Goal: Task Accomplishment & Management: Manage account settings

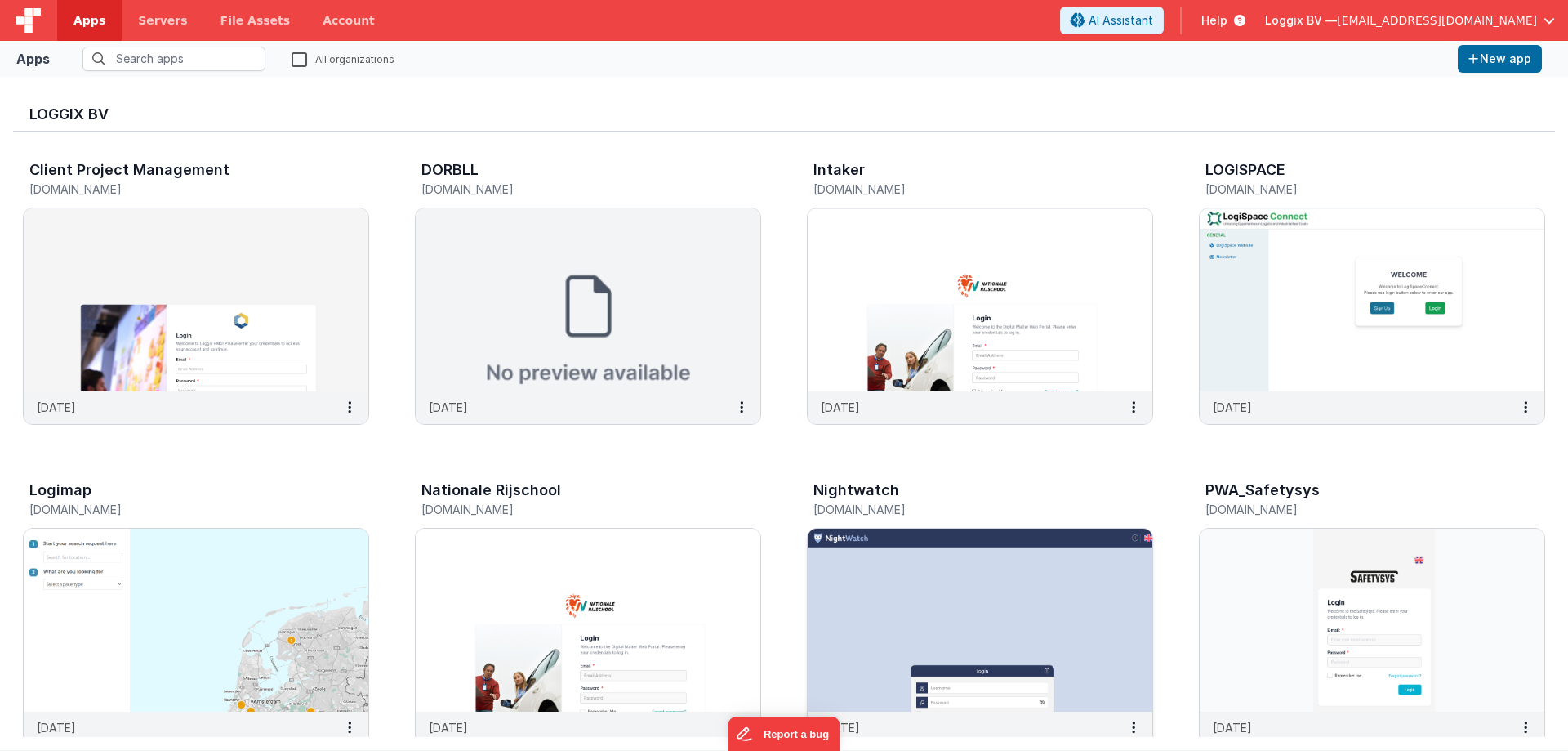
drag, startPoint x: 0, startPoint y: 0, endPoint x: 927, endPoint y: 531, distance: 1068.3
click at [927, 531] on img at bounding box center [980, 620] width 345 height 183
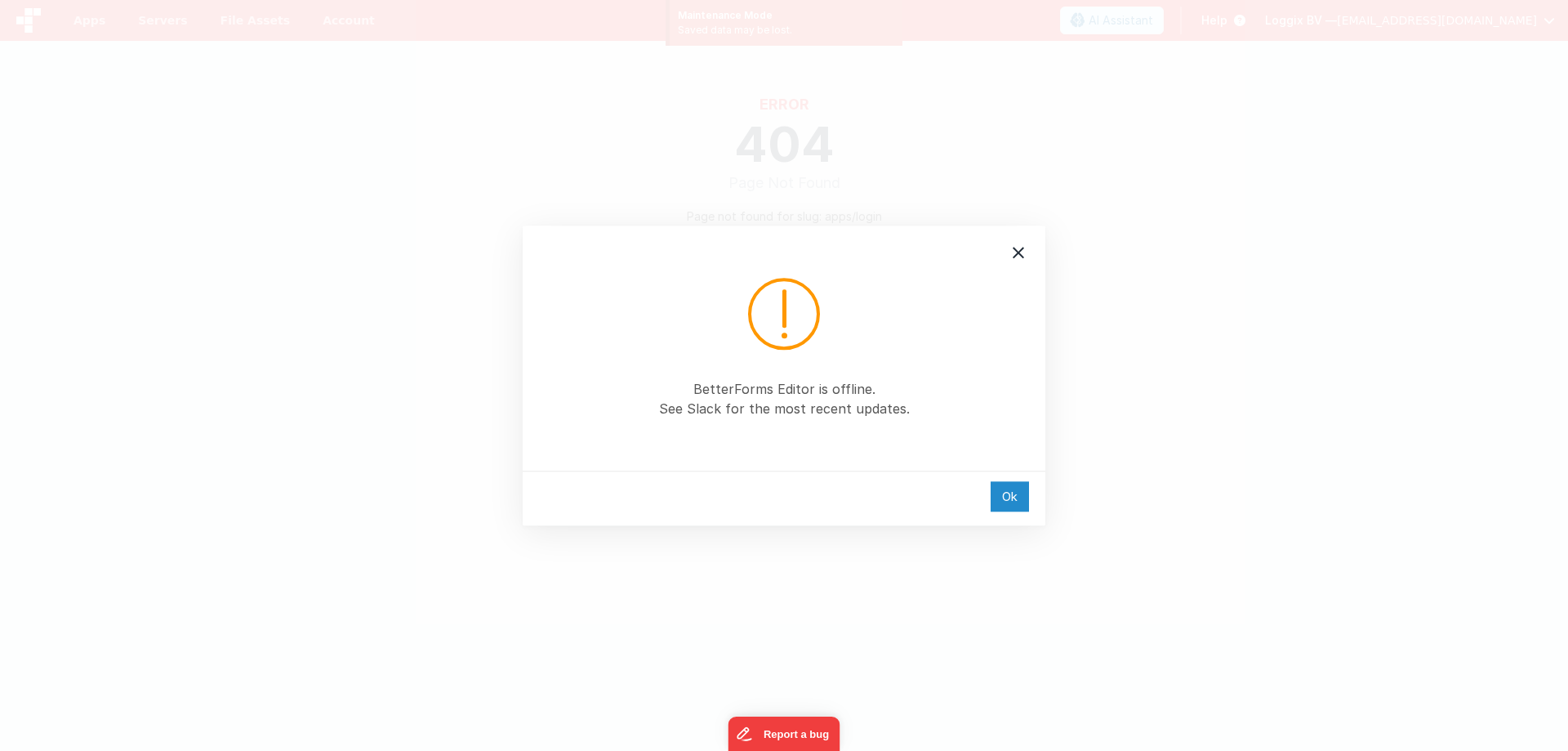
click at [1009, 502] on div "Ok" at bounding box center [1010, 496] width 39 height 30
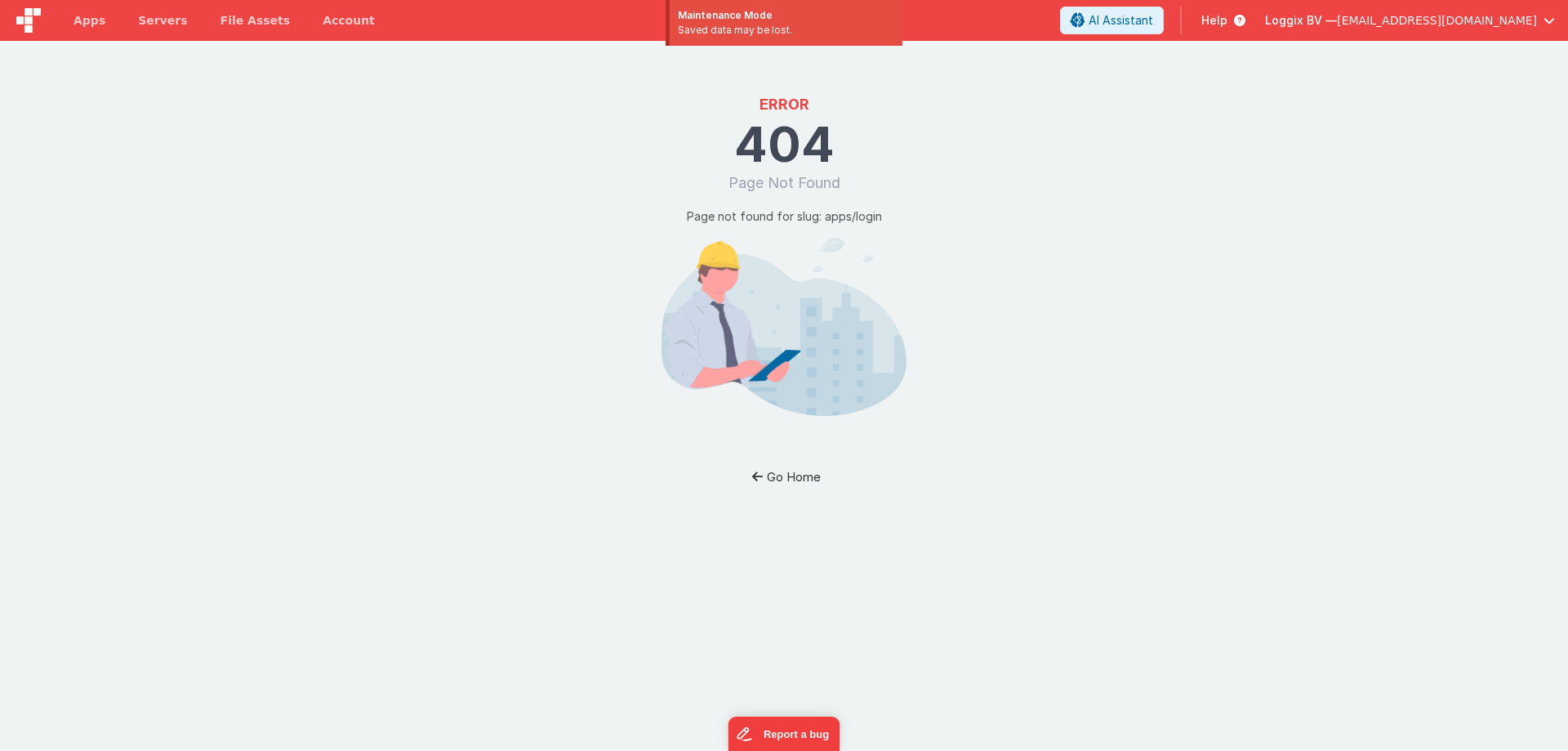
click at [784, 472] on button "Go Home" at bounding box center [784, 476] width 96 height 30
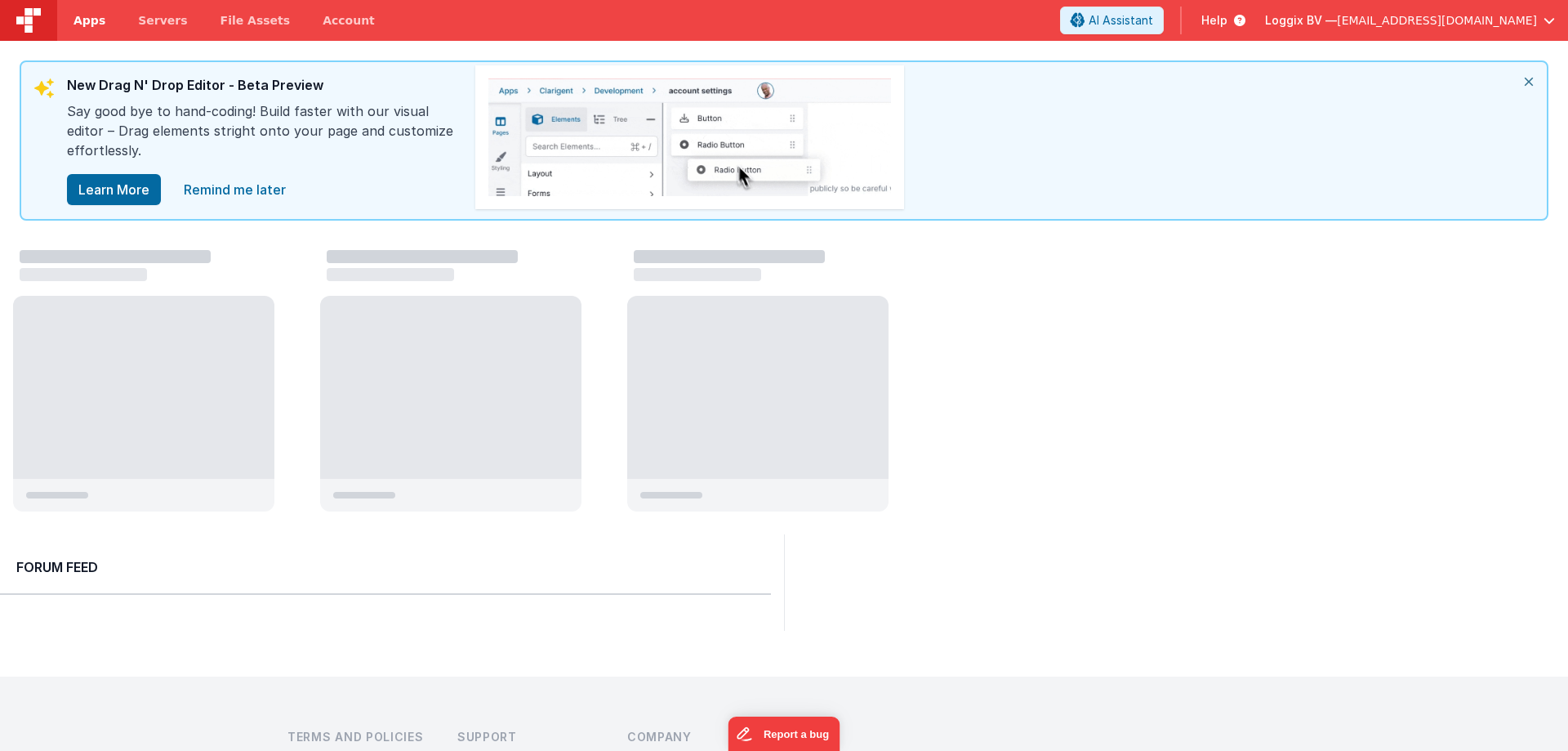
click at [84, 21] on span "Apps" at bounding box center [89, 20] width 32 height 16
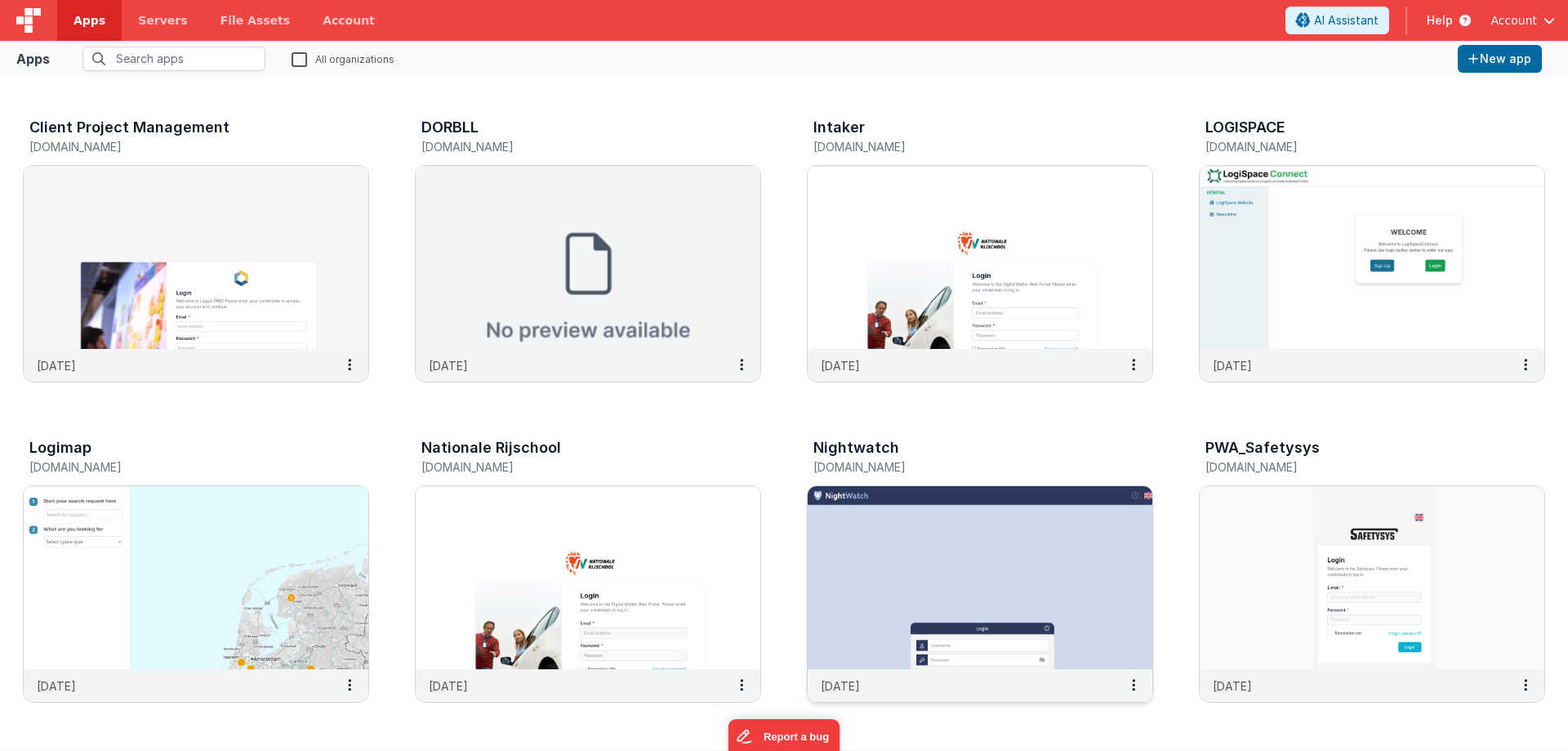
click at [915, 533] on img at bounding box center [980, 578] width 345 height 183
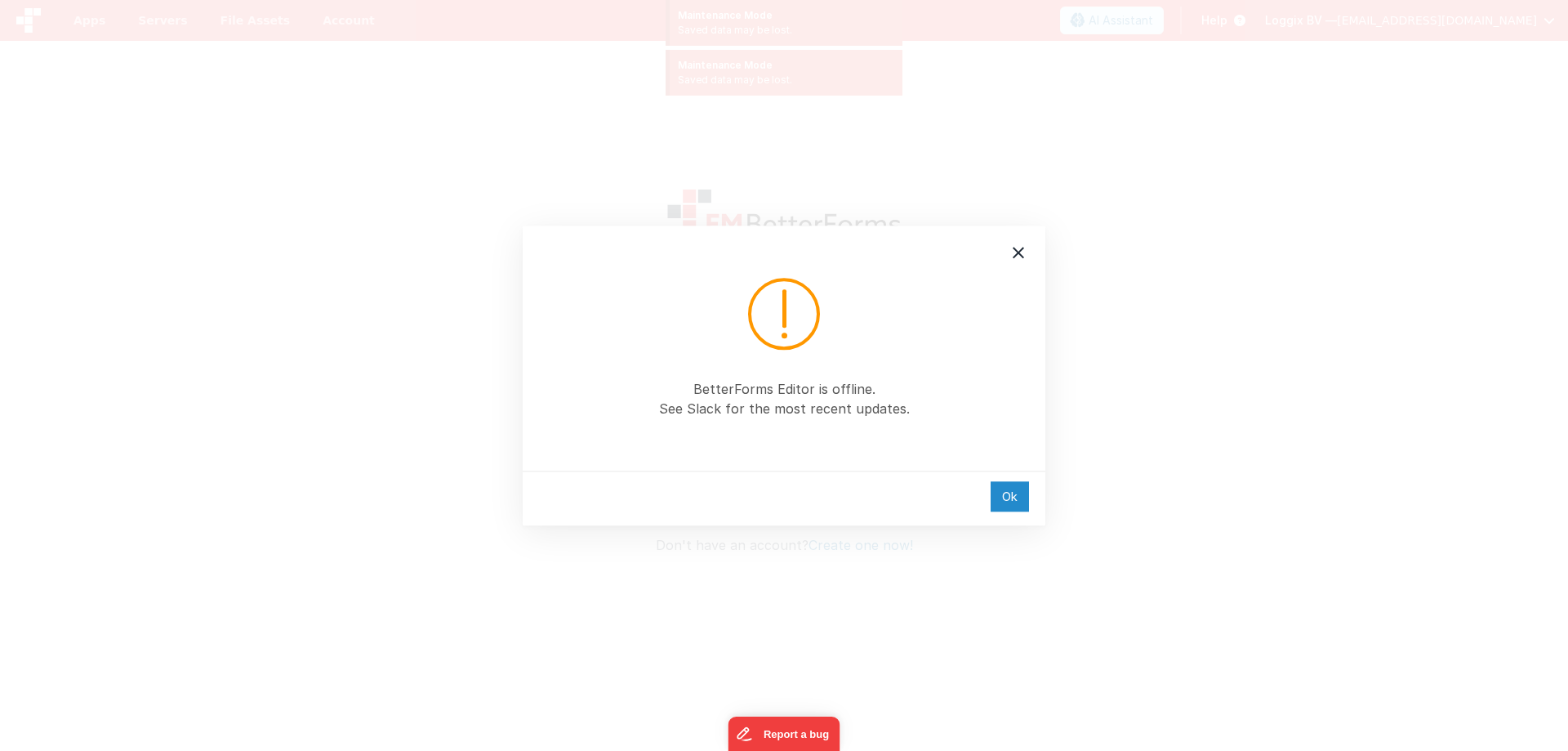
click at [1012, 494] on div "Ok" at bounding box center [1010, 496] width 39 height 30
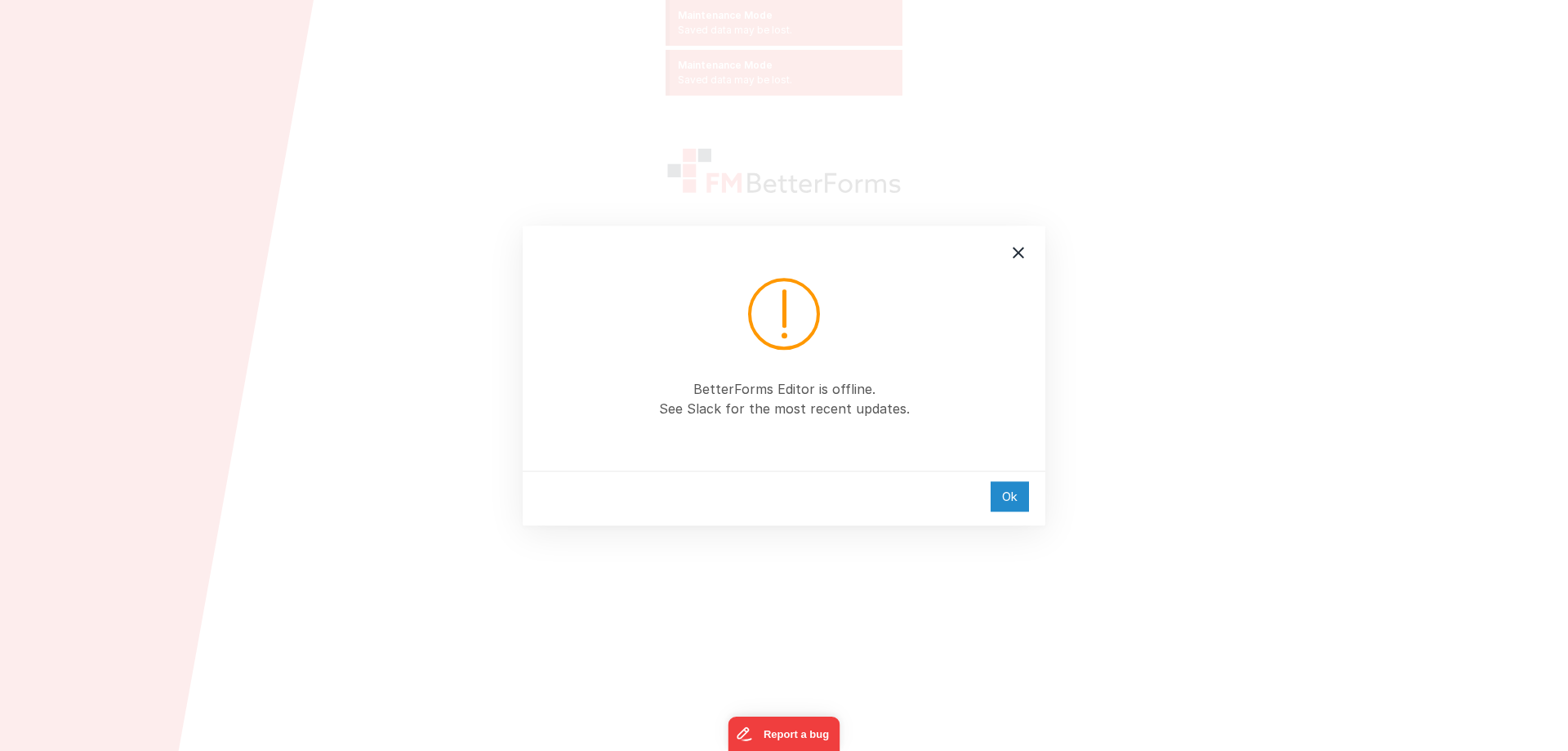
click at [1014, 486] on div "Ok" at bounding box center [1010, 496] width 39 height 30
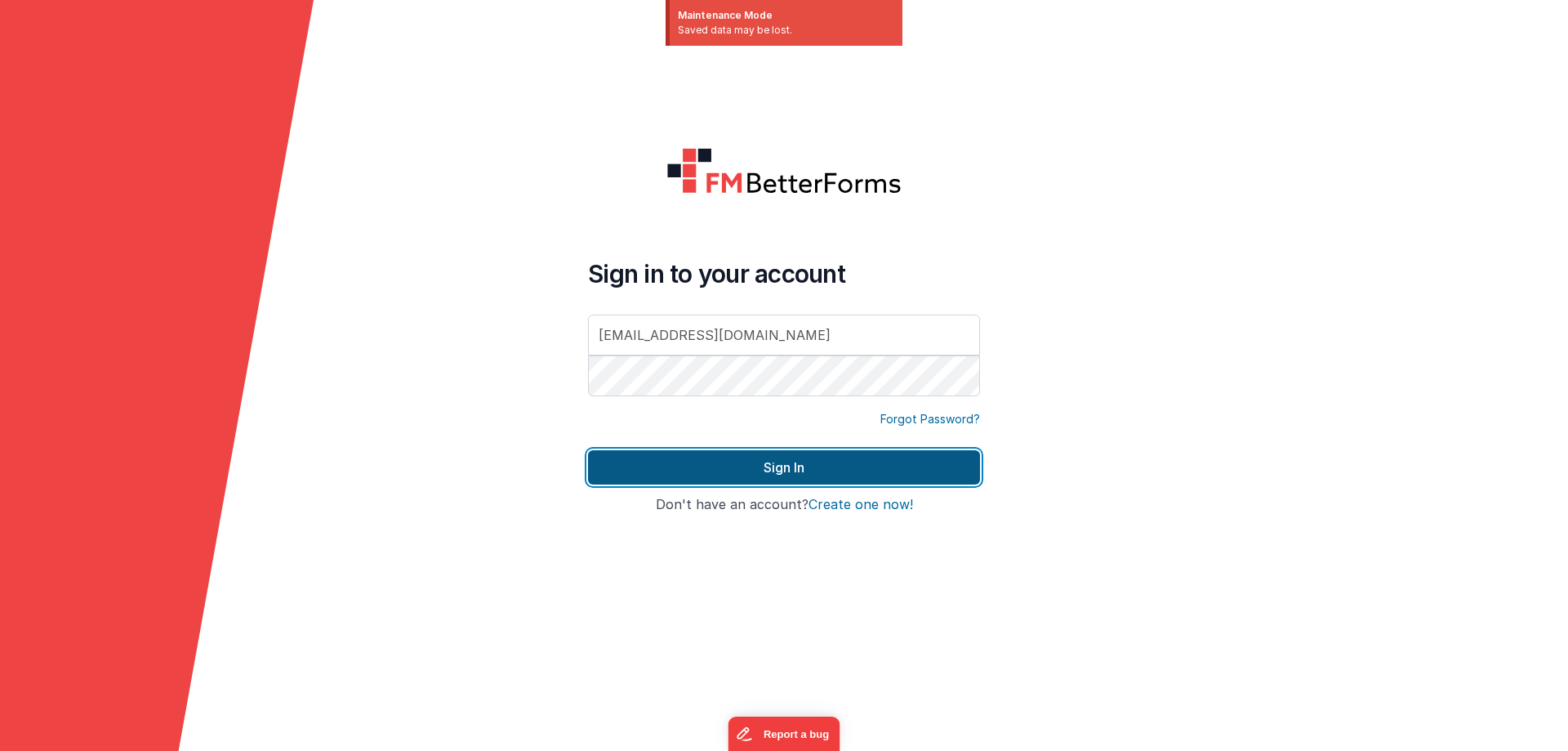
click at [851, 457] on button "Sign In" at bounding box center [784, 468] width 392 height 34
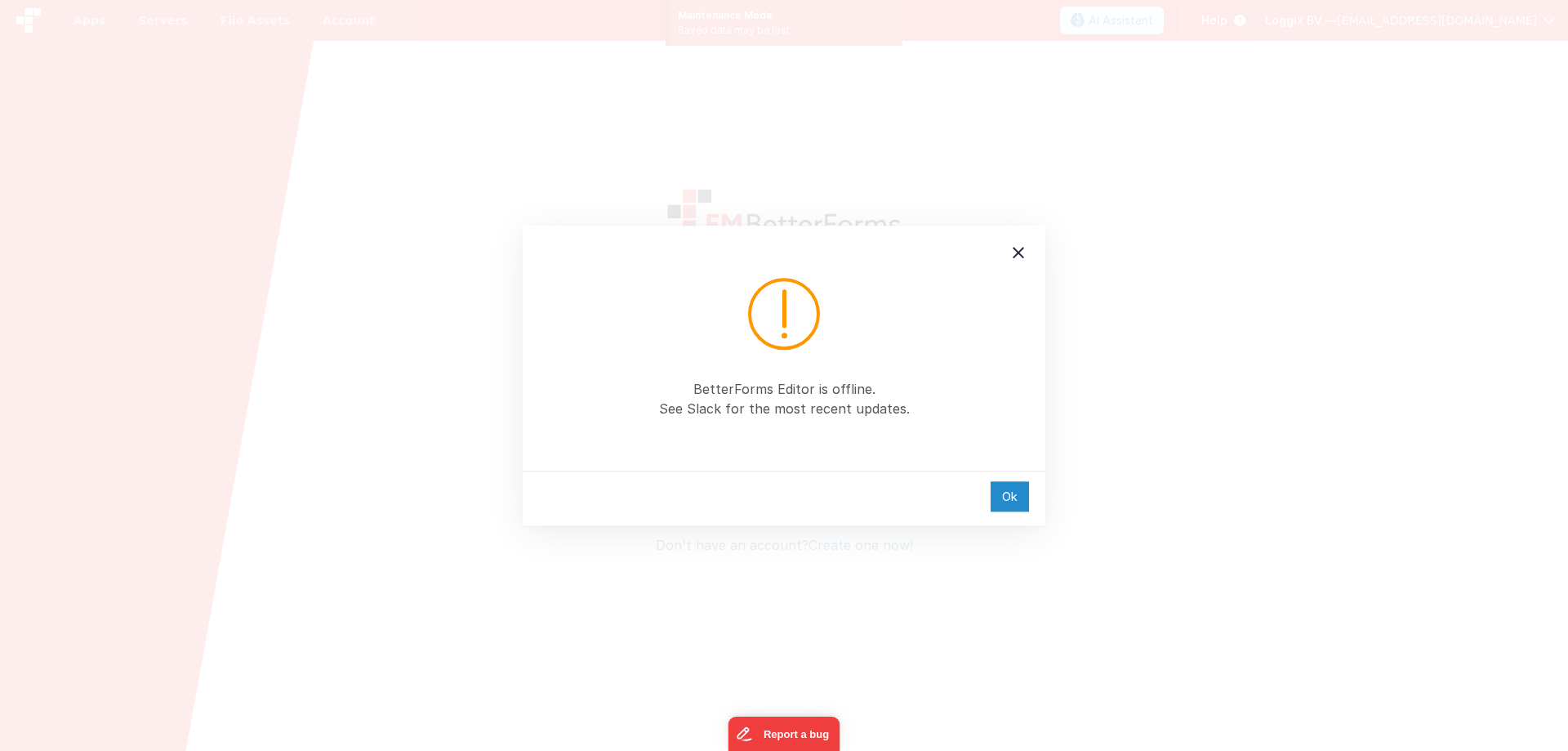
click at [1016, 501] on div "Ok" at bounding box center [1010, 496] width 39 height 30
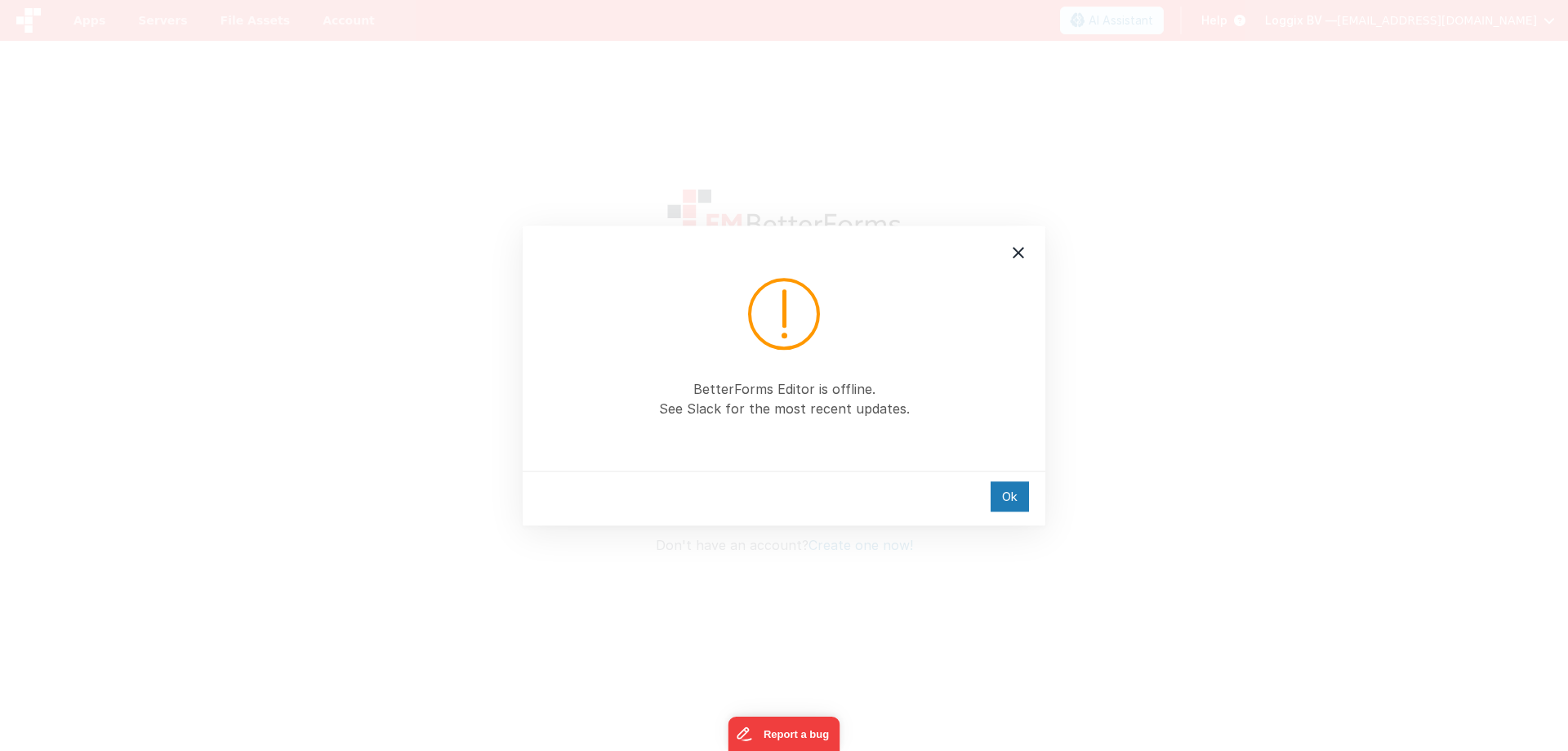
type input "[EMAIL_ADDRESS][DOMAIN_NAME]"
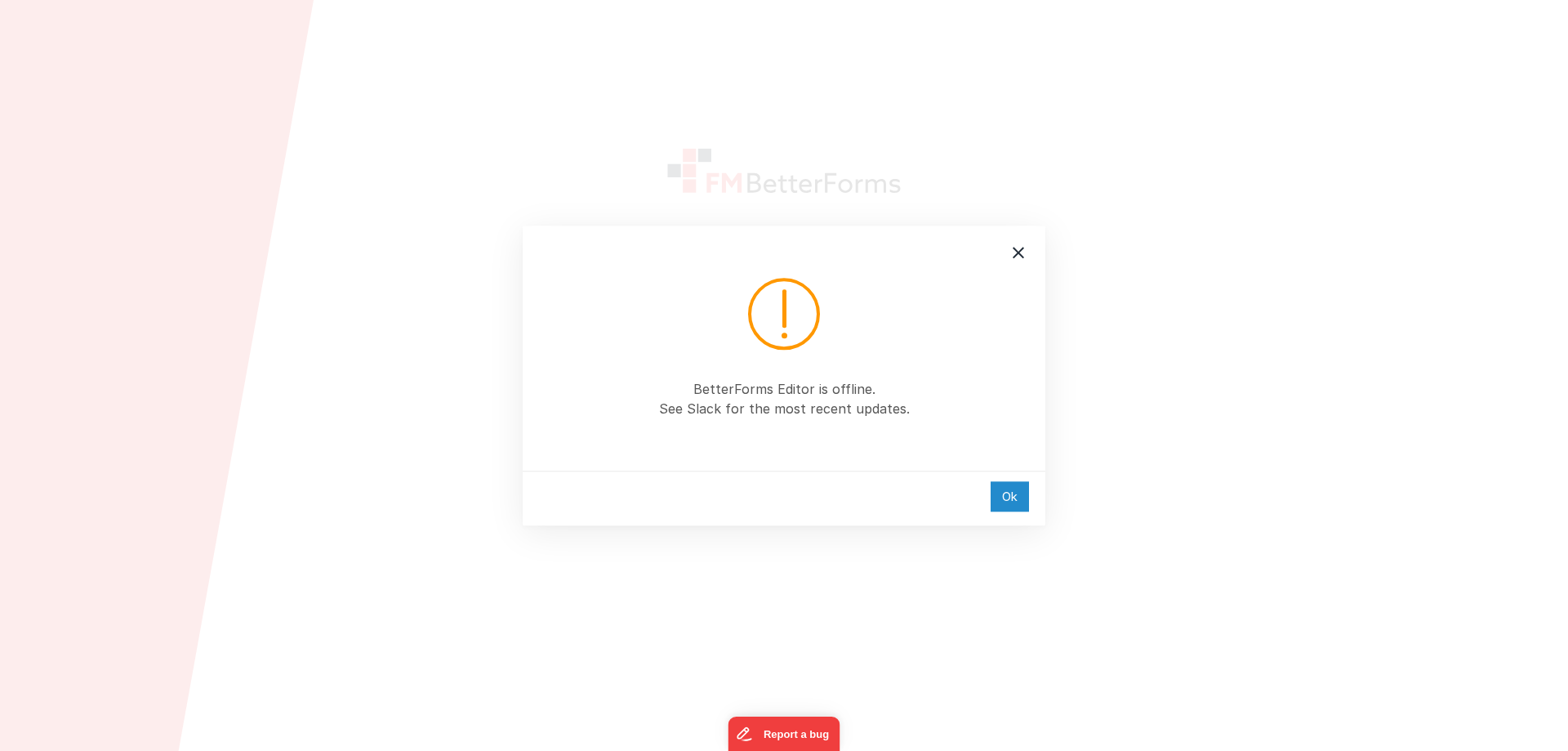
click at [1005, 491] on div "Ok" at bounding box center [1010, 496] width 39 height 30
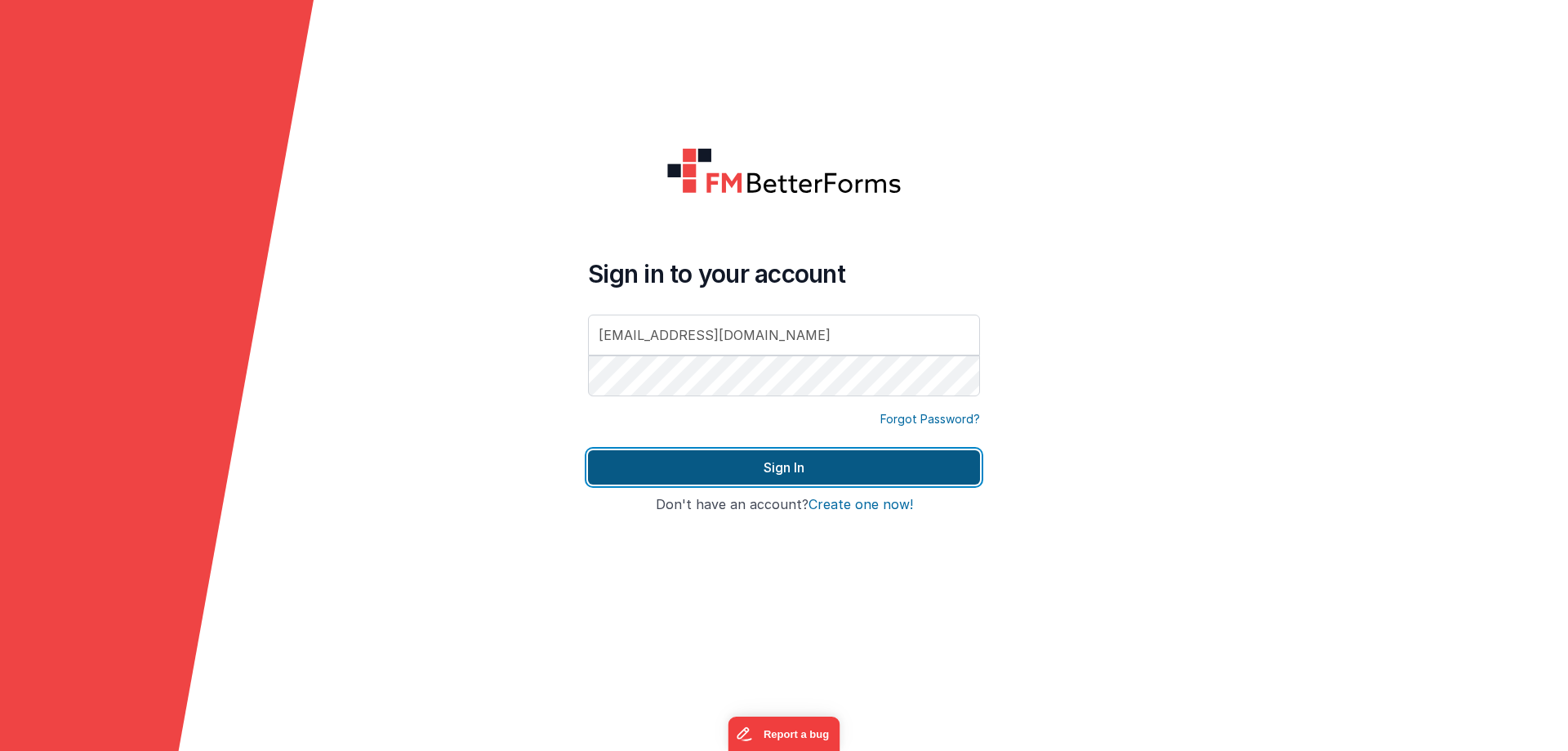
click at [800, 469] on button "Sign In" at bounding box center [784, 468] width 392 height 34
